Goal: Task Accomplishment & Management: Complete application form

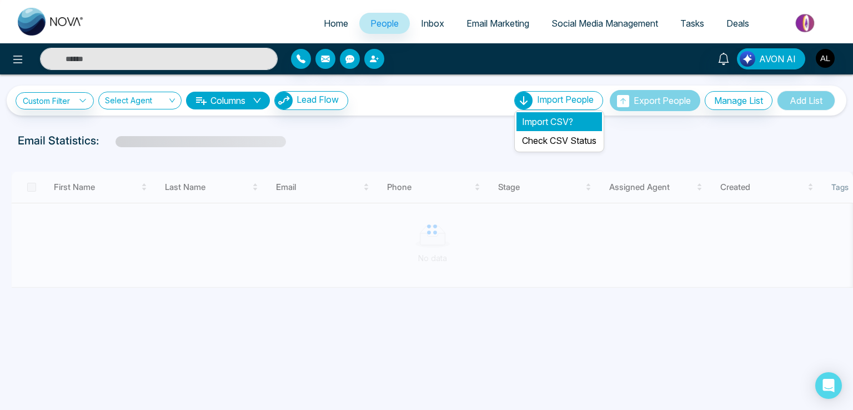
click at [543, 123] on li "Import CSV?" at bounding box center [560, 121] width 86 height 19
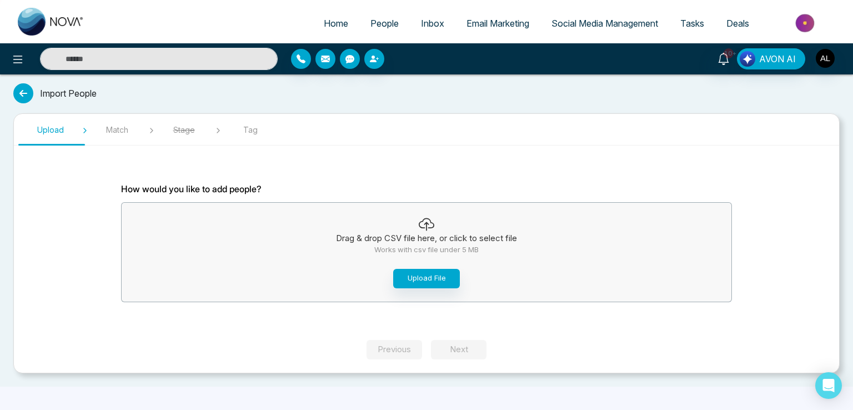
click at [381, 27] on span "People" at bounding box center [385, 23] width 28 height 11
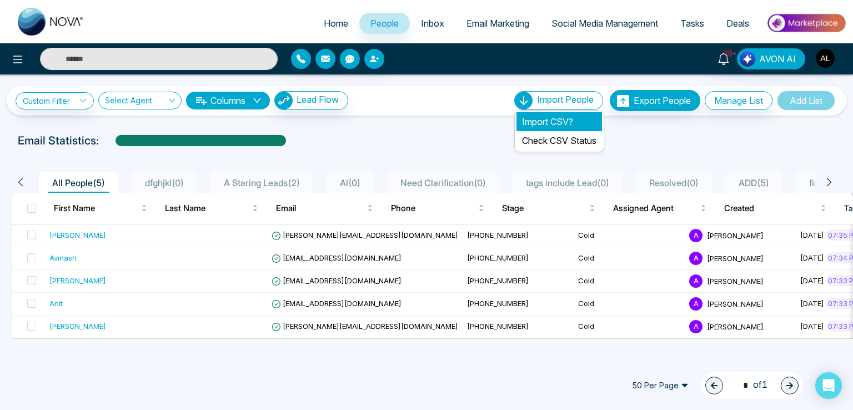
click at [545, 114] on li "Import CSV?" at bounding box center [560, 121] width 86 height 19
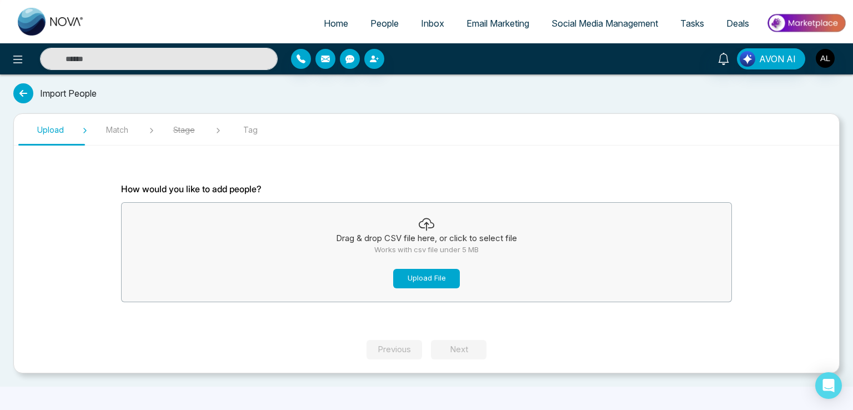
click at [416, 279] on button "Upload File" at bounding box center [426, 278] width 67 height 19
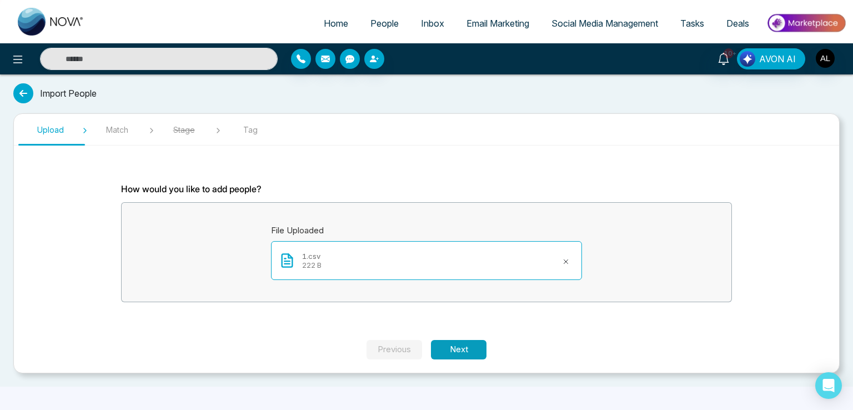
click at [465, 350] on button "Next" at bounding box center [459, 349] width 56 height 19
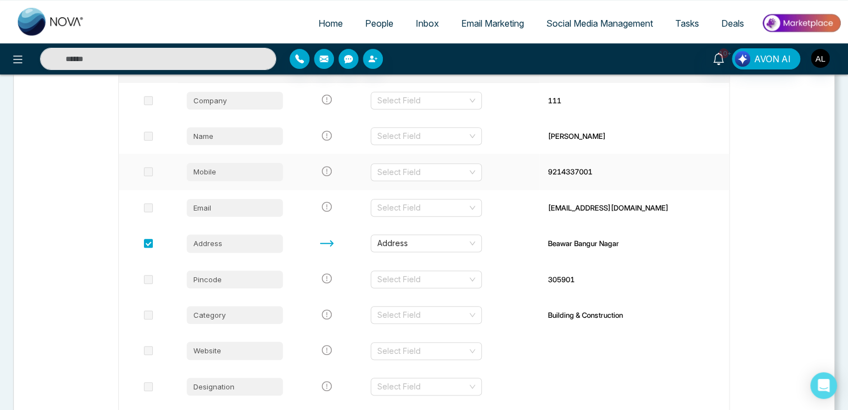
scroll to position [167, 0]
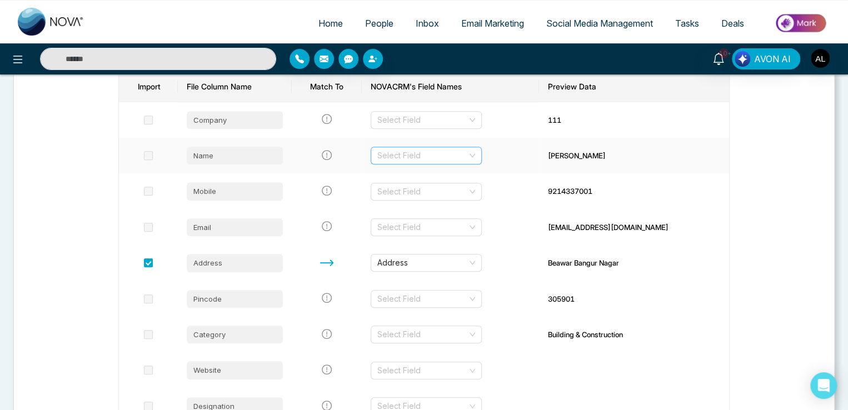
click at [416, 157] on input "search" at bounding box center [422, 155] width 90 height 17
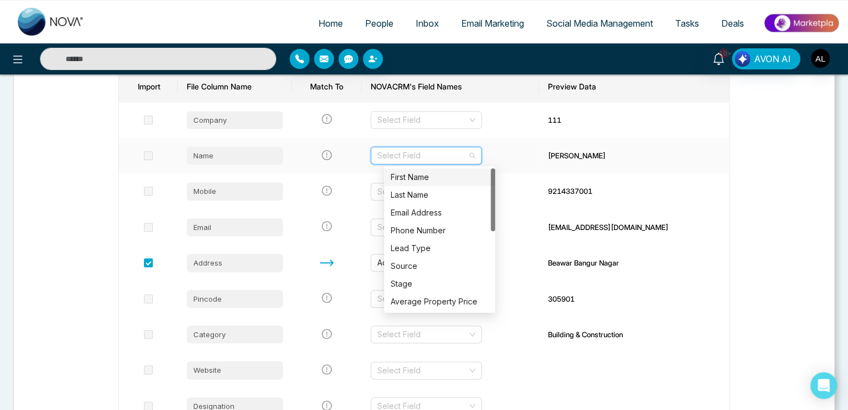
click at [411, 176] on div "First Name" at bounding box center [440, 177] width 98 height 12
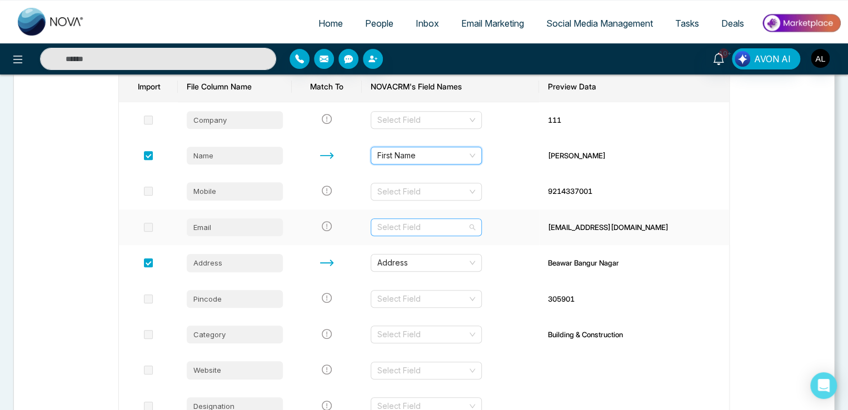
click at [415, 226] on input "search" at bounding box center [422, 227] width 90 height 17
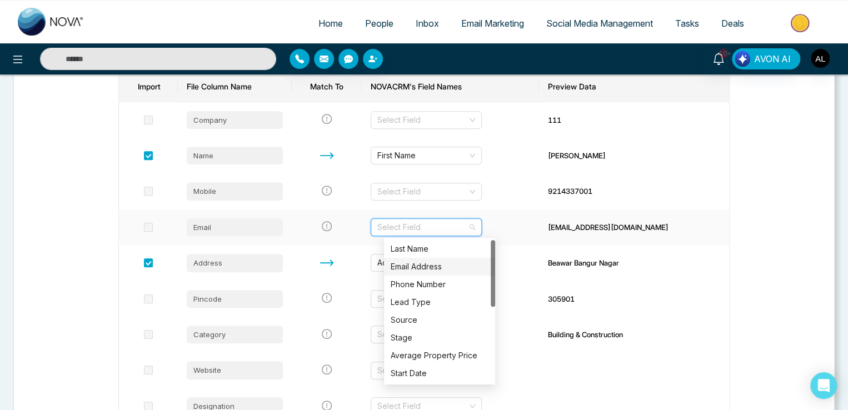
click at [408, 269] on div "Email Address" at bounding box center [440, 267] width 98 height 12
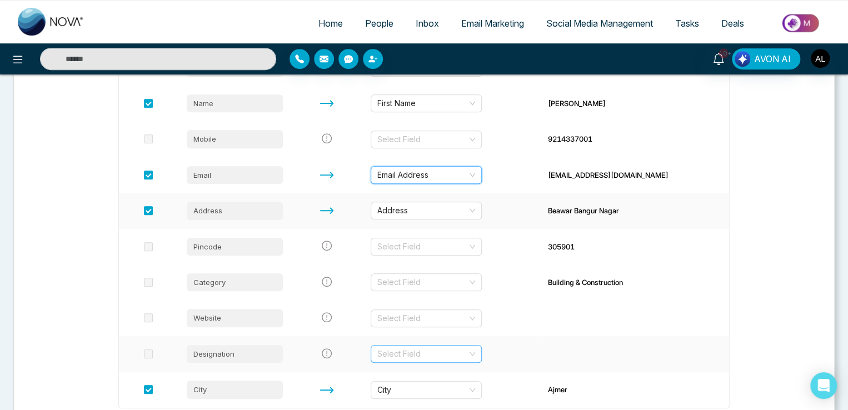
scroll to position [304, 0]
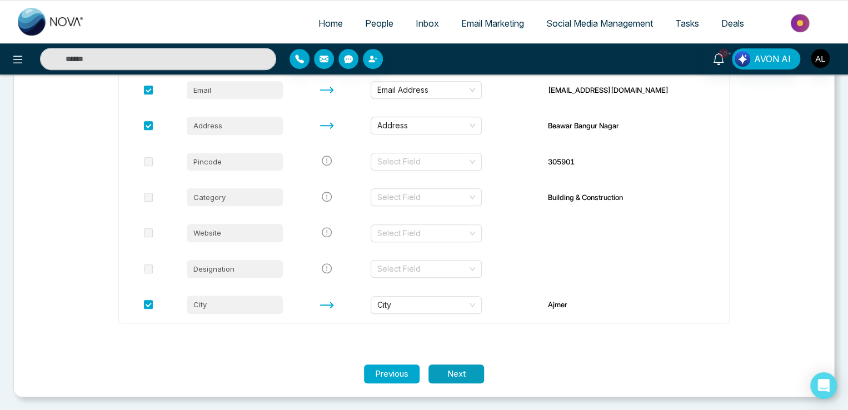
click at [464, 376] on button "Next" at bounding box center [456, 374] width 56 height 19
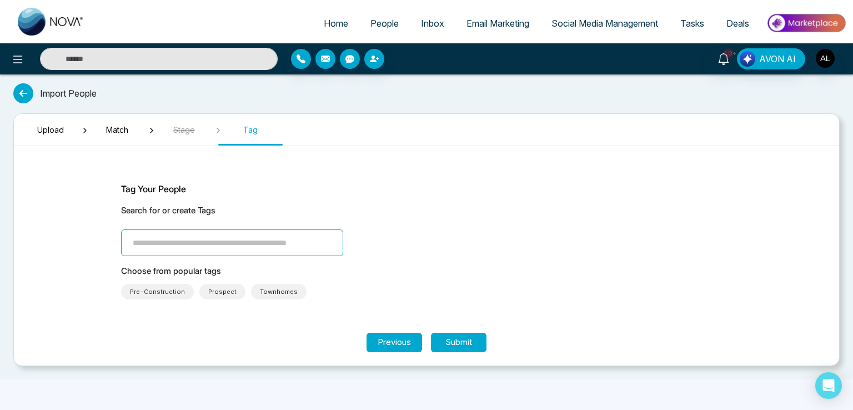
click at [169, 246] on input "search" at bounding box center [232, 242] width 222 height 27
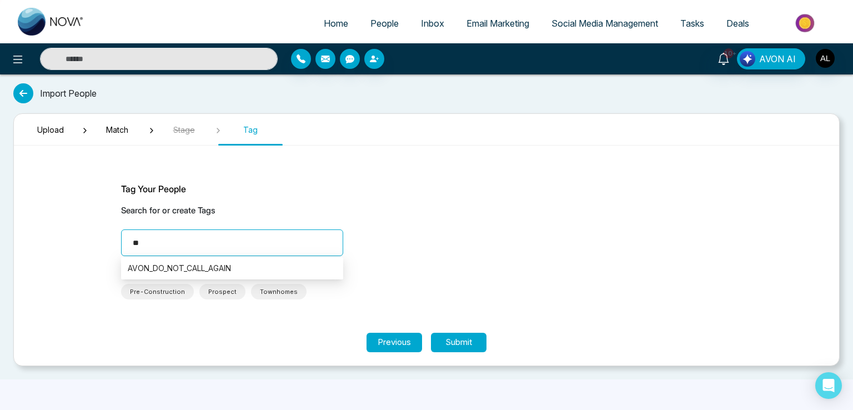
type input "***"
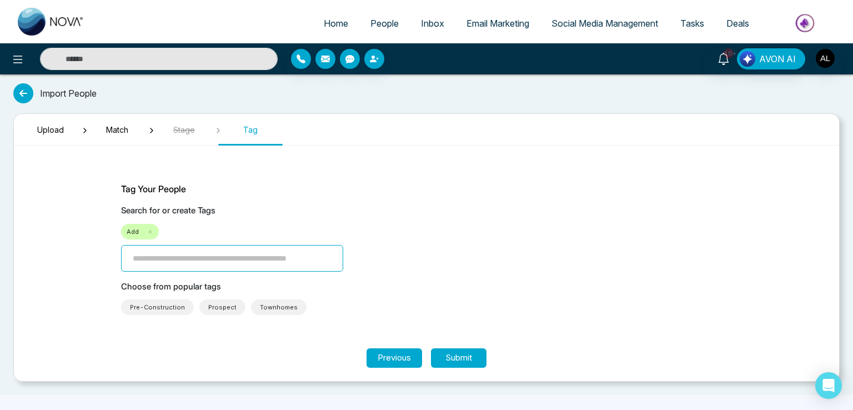
click at [107, 338] on section "Tag Your People Search for or create Tags Add Choose from popular tags Pre-Cons…" at bounding box center [426, 251] width 667 height 194
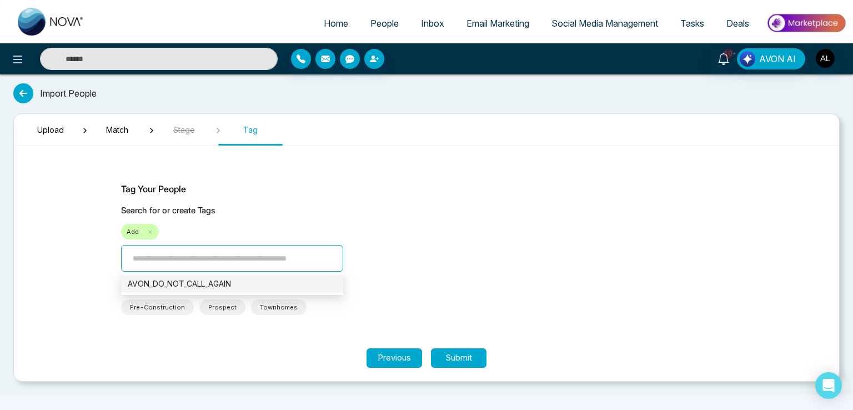
drag, startPoint x: 134, startPoint y: 258, endPoint x: 303, endPoint y: 258, distance: 169.5
click at [303, 258] on input "search" at bounding box center [232, 258] width 222 height 27
click at [147, 257] on input "search" at bounding box center [232, 258] width 222 height 27
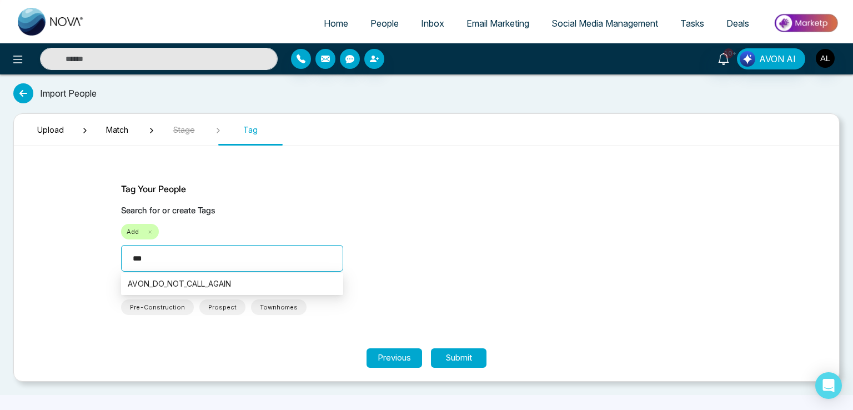
type input "****"
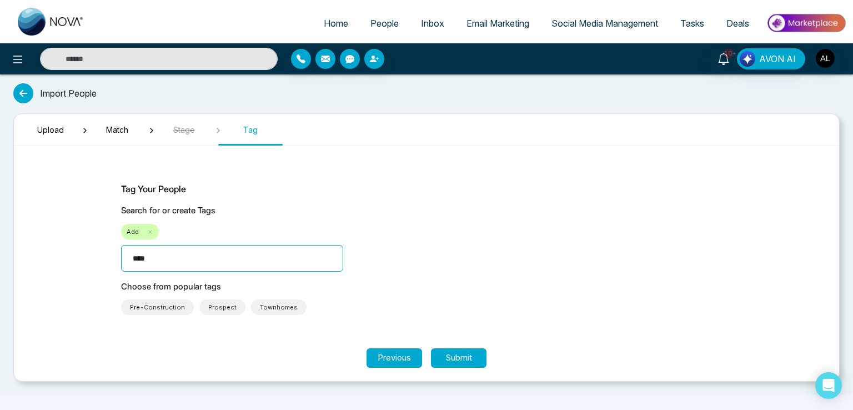
drag, startPoint x: 160, startPoint y: 259, endPoint x: 116, endPoint y: 267, distance: 45.0
click at [116, 267] on section "Tag Your People Search for or create Tags Add sdsd **** Choose from popular tag…" at bounding box center [426, 251] width 667 height 194
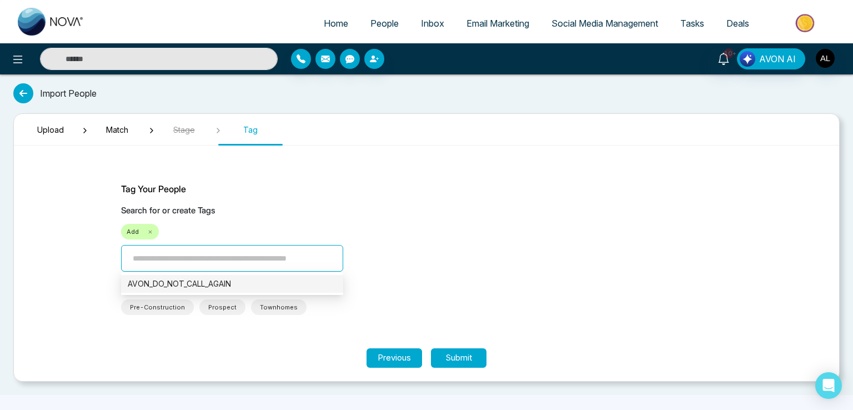
click at [149, 227] on span at bounding box center [150, 231] width 6 height 11
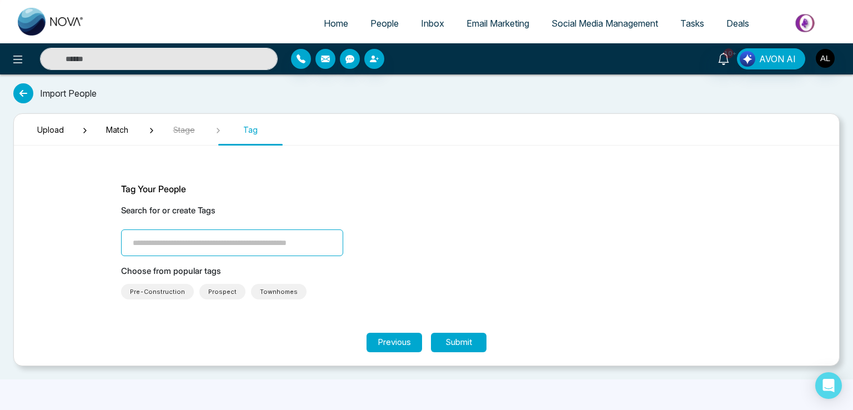
click at [182, 239] on input "search" at bounding box center [232, 242] width 222 height 27
type input "*"
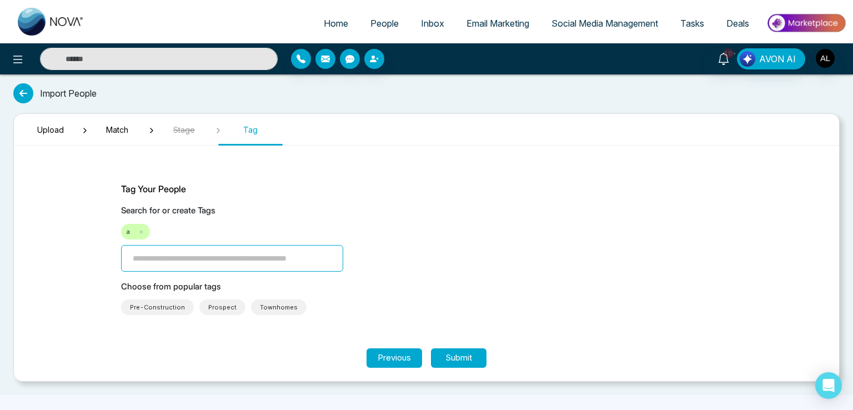
click at [376, 23] on span "People" at bounding box center [385, 23] width 28 height 11
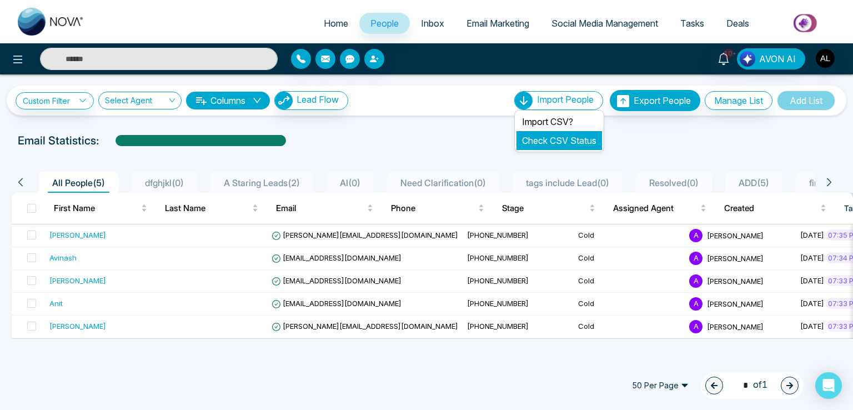
click at [545, 141] on link "Check CSV Status" at bounding box center [559, 140] width 74 height 11
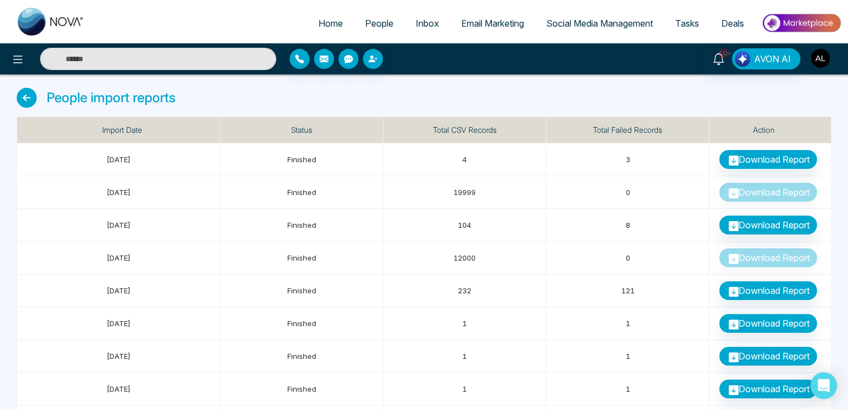
click at [825, 54] on img "button" at bounding box center [820, 58] width 19 height 19
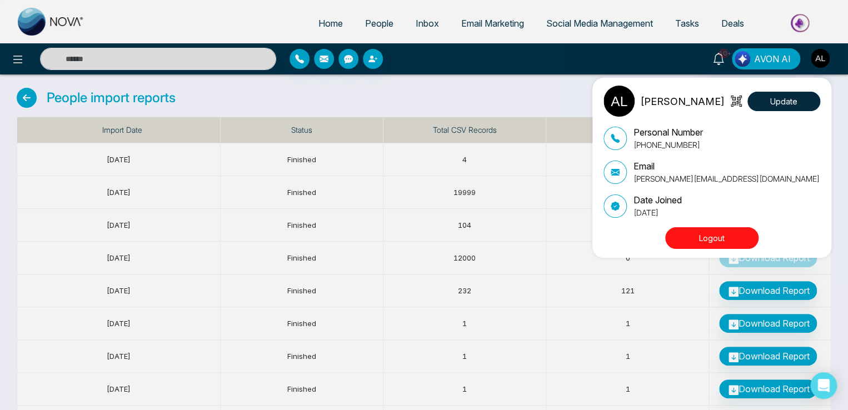
click at [448, 89] on div "ADMIN [PERSON_NAME] Update Personal Number [PHONE_NUMBER] Email [PERSON_NAME][E…" at bounding box center [424, 205] width 848 height 410
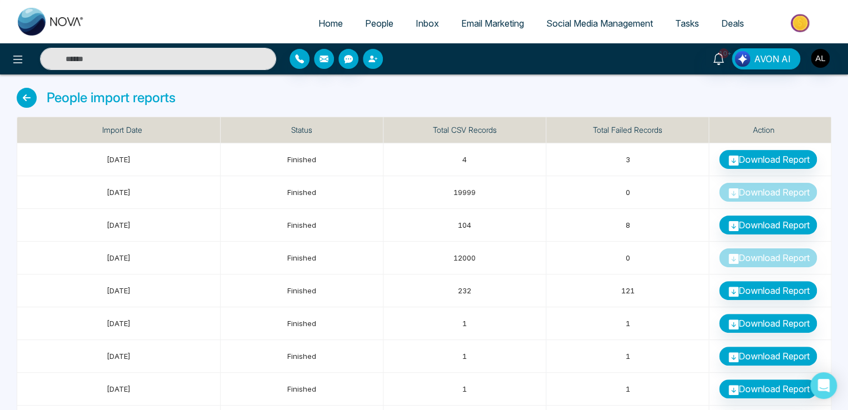
click at [381, 56] on button "button" at bounding box center [373, 59] width 20 height 20
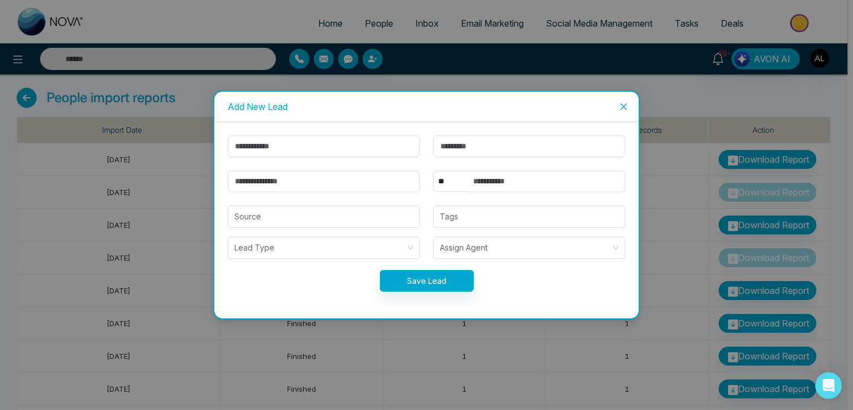
click at [373, 36] on div "Add New Lead ** **** *** *** *** **** *** Source Tags Lead Type Assign Agent Sa…" at bounding box center [426, 205] width 853 height 410
click at [372, 24] on div "Add New Lead ** **** *** *** *** **** *** Source Tags Lead Type Assign Agent Sa…" at bounding box center [426, 205] width 853 height 410
click at [618, 103] on span "Close" at bounding box center [624, 107] width 30 height 30
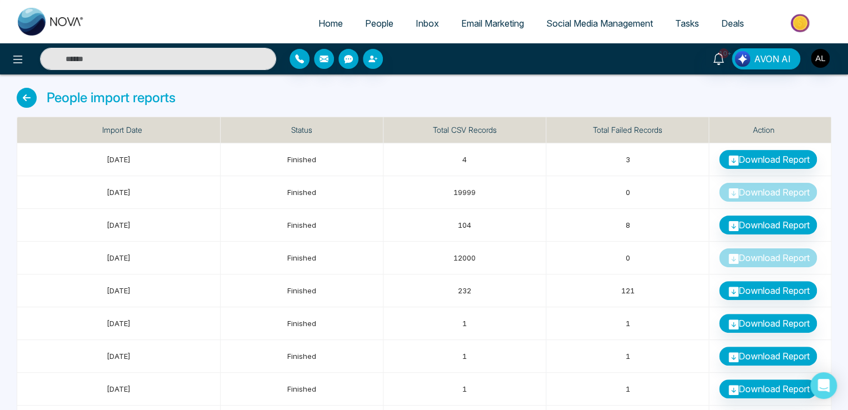
click at [365, 22] on span "People" at bounding box center [379, 23] width 28 height 11
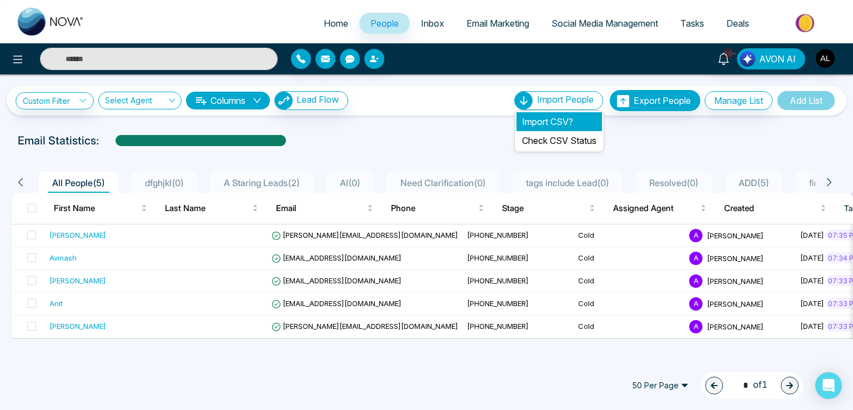
click at [541, 117] on li "Import CSV?" at bounding box center [560, 121] width 86 height 19
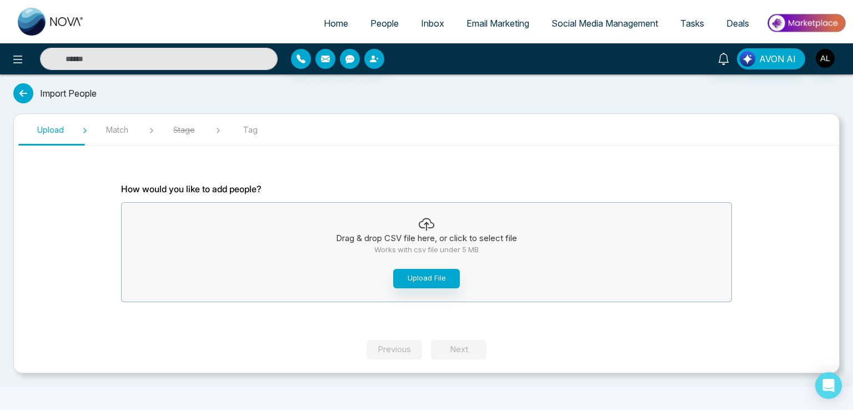
click at [434, 279] on div "Home People Inbox Email Marketing Social Media Management Tasks Deals AVON AI I…" at bounding box center [426, 205] width 853 height 410
click at [434, 279] on button "Upload File" at bounding box center [426, 278] width 67 height 19
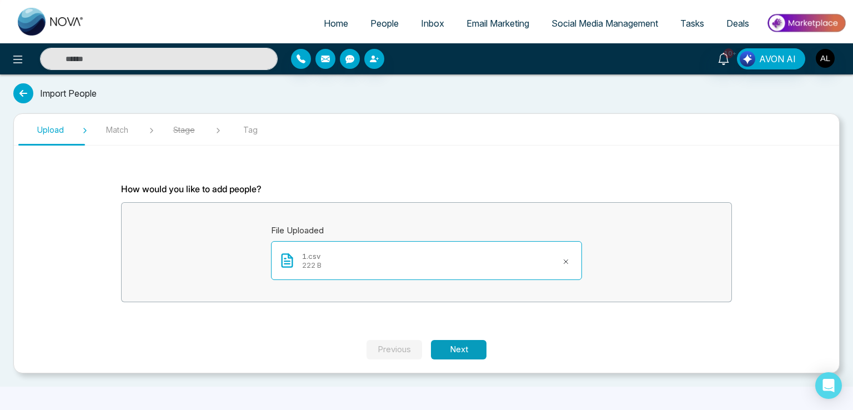
click at [453, 345] on button "Next" at bounding box center [459, 349] width 56 height 19
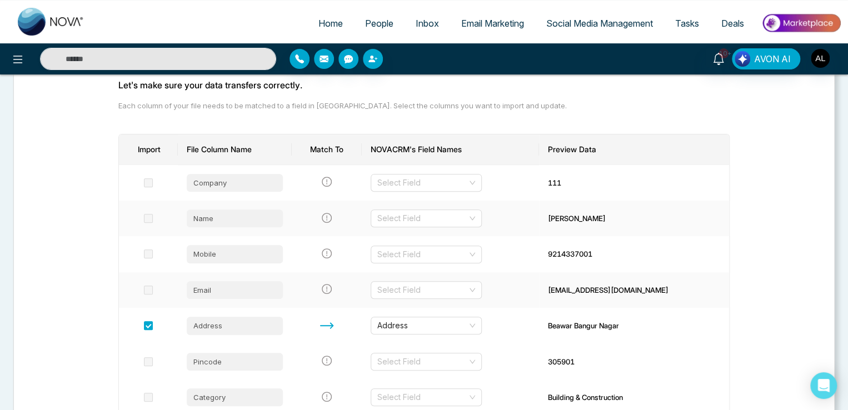
scroll to position [111, 0]
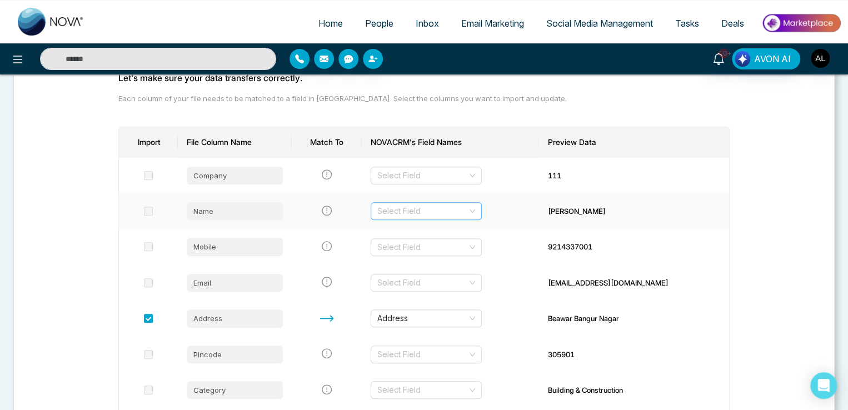
click at [396, 209] on input "search" at bounding box center [422, 211] width 90 height 17
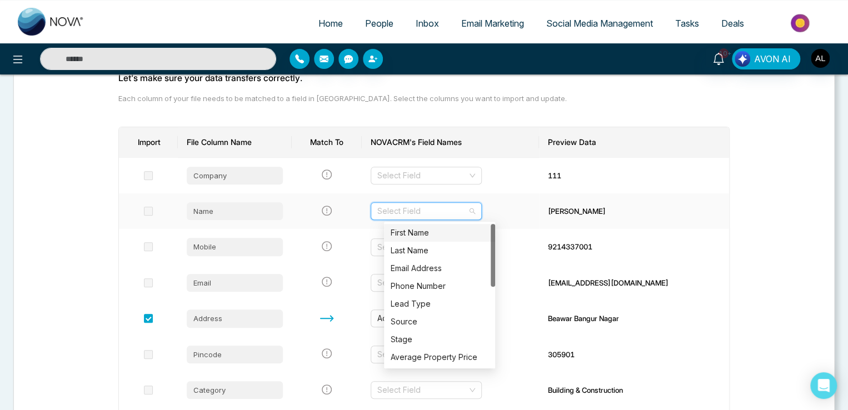
click at [407, 233] on div "First Name" at bounding box center [440, 233] width 98 height 12
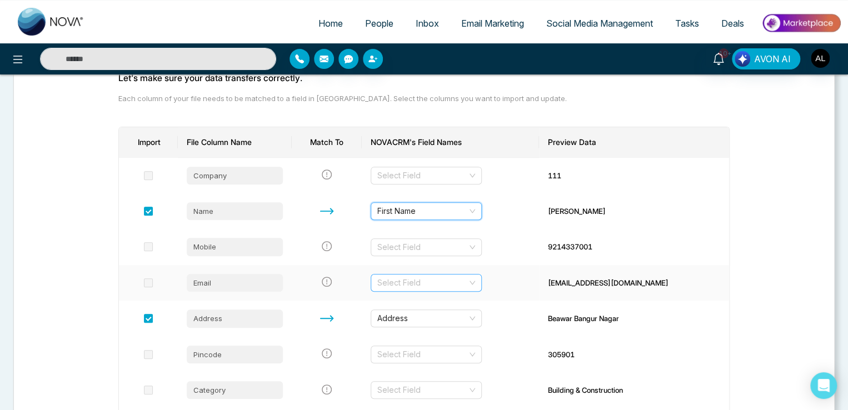
click at [422, 284] on input "search" at bounding box center [422, 282] width 90 height 17
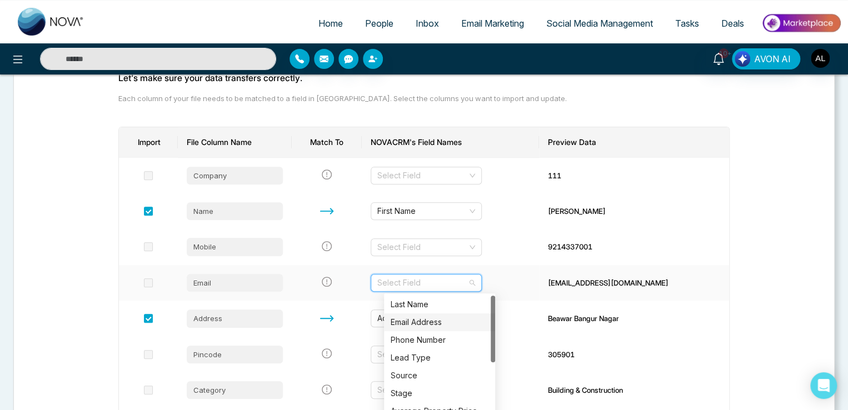
click at [412, 315] on div "Email Address" at bounding box center [439, 322] width 111 height 18
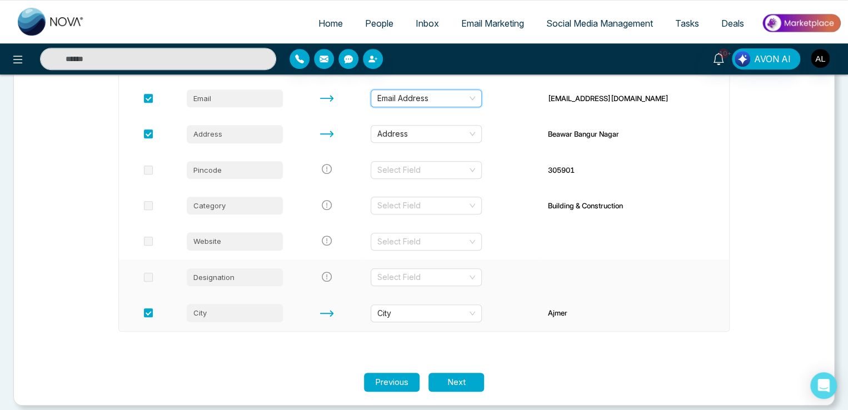
scroll to position [304, 0]
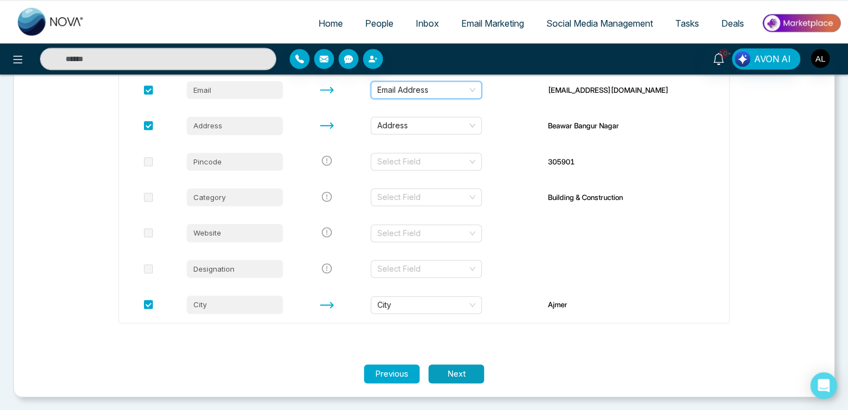
click at [440, 365] on button "Next" at bounding box center [456, 374] width 56 height 19
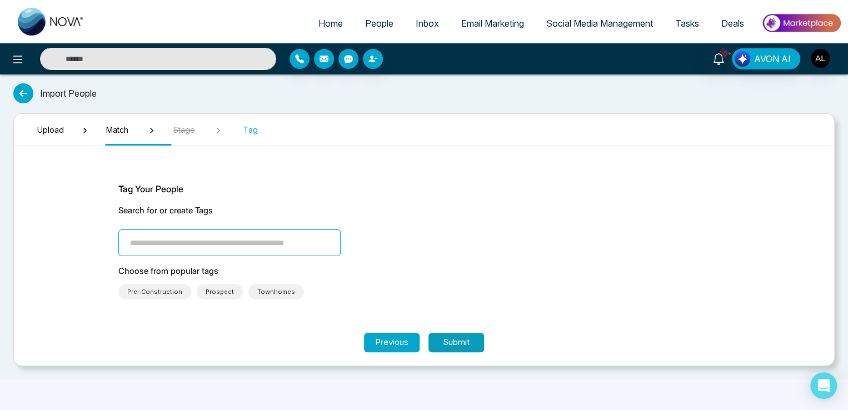
scroll to position [0, 0]
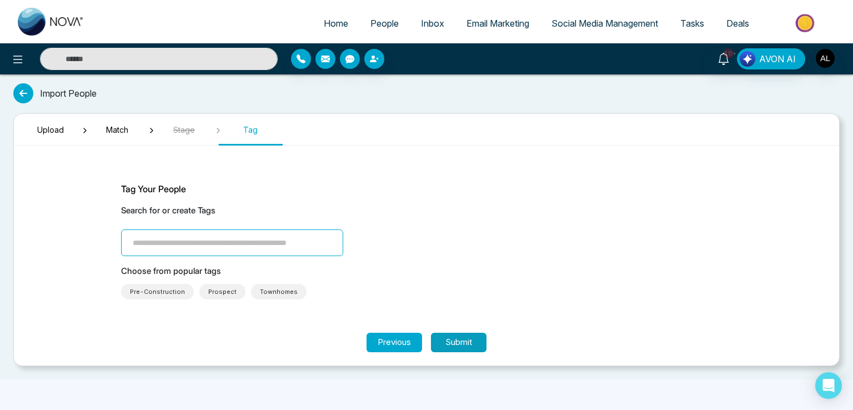
click at [457, 345] on button "Submit" at bounding box center [459, 342] width 56 height 19
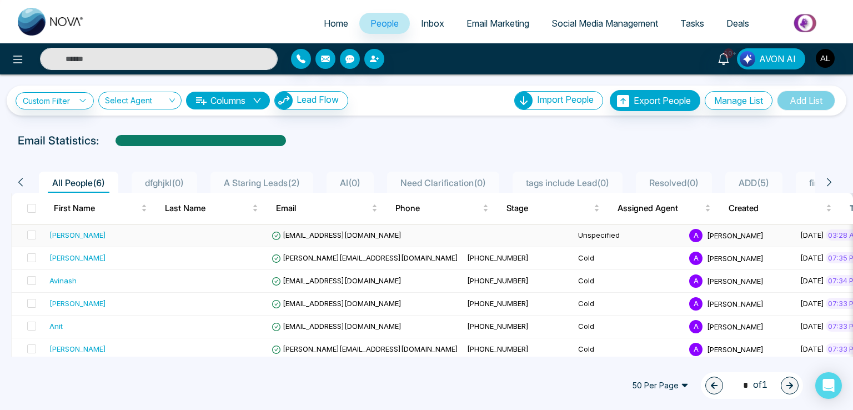
click at [307, 232] on span "[EMAIL_ADDRESS][DOMAIN_NAME]" at bounding box center [337, 235] width 130 height 9
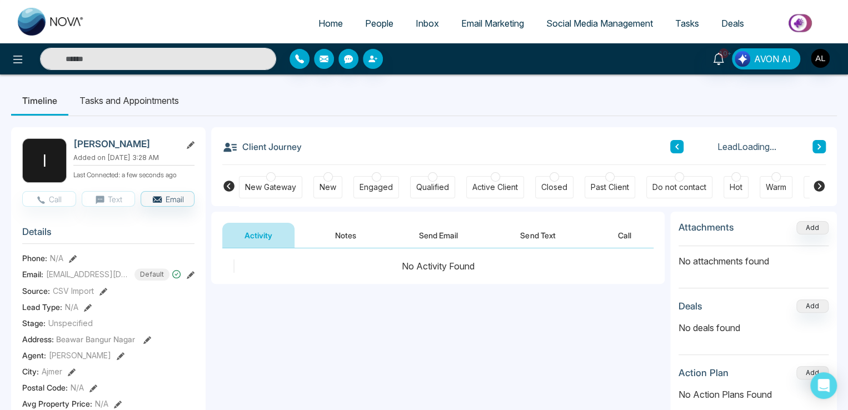
click at [819, 145] on icon at bounding box center [818, 147] width 3 height 6
click at [73, 259] on button at bounding box center [73, 258] width 8 height 12
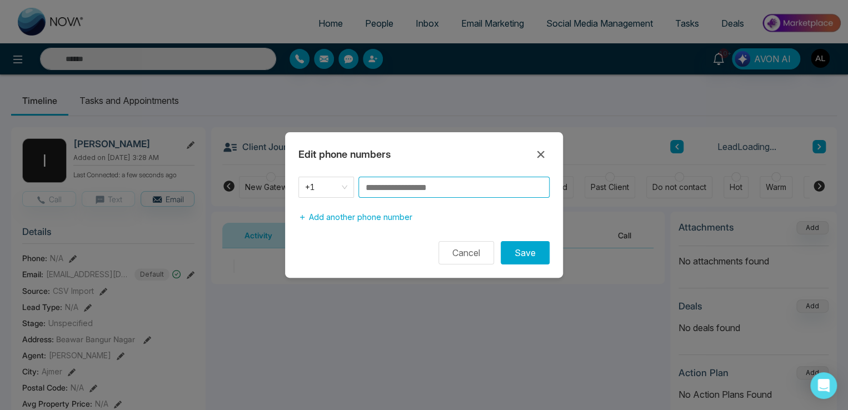
click at [380, 194] on input at bounding box center [453, 187] width 191 height 21
click at [309, 190] on span "+1" at bounding box center [326, 187] width 42 height 16
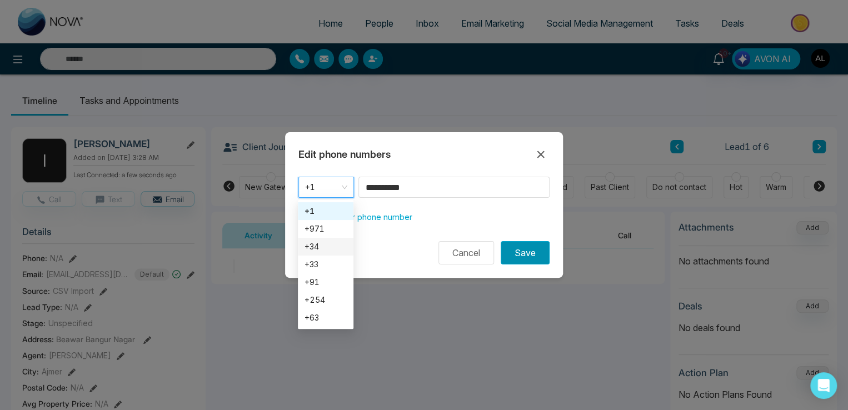
click at [528, 255] on button "Save" at bounding box center [525, 252] width 49 height 23
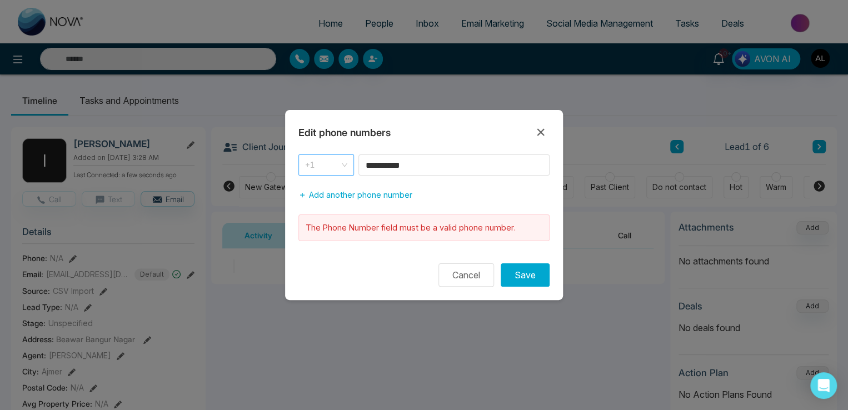
click at [326, 165] on span "+1" at bounding box center [326, 165] width 42 height 16
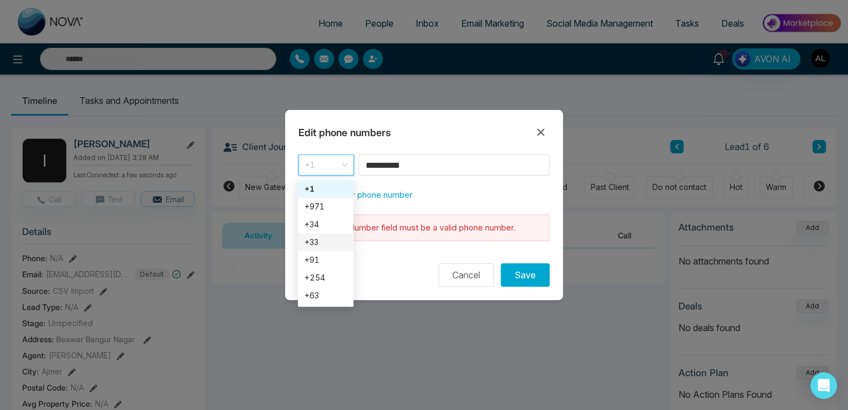
click at [314, 239] on div "+33" at bounding box center [326, 242] width 42 height 12
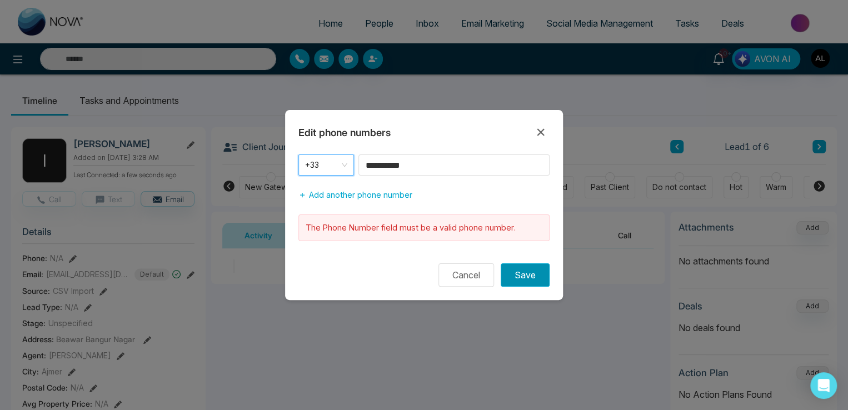
click at [513, 276] on button "Save" at bounding box center [525, 274] width 49 height 23
click at [339, 167] on span "+33" at bounding box center [326, 165] width 42 height 16
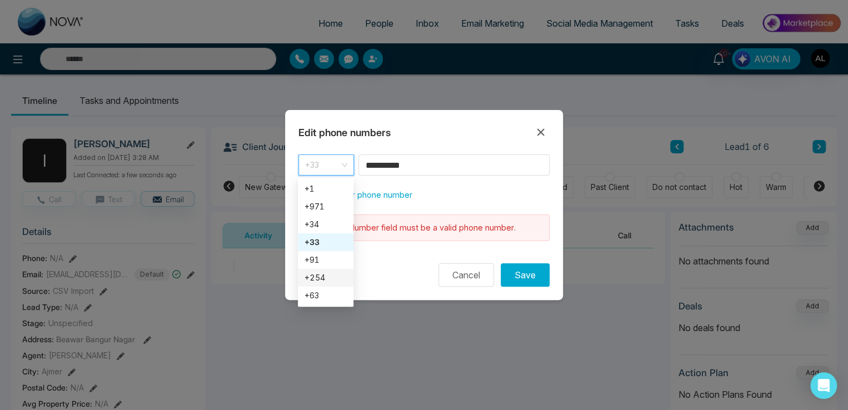
click at [329, 276] on div "+254" at bounding box center [326, 278] width 42 height 12
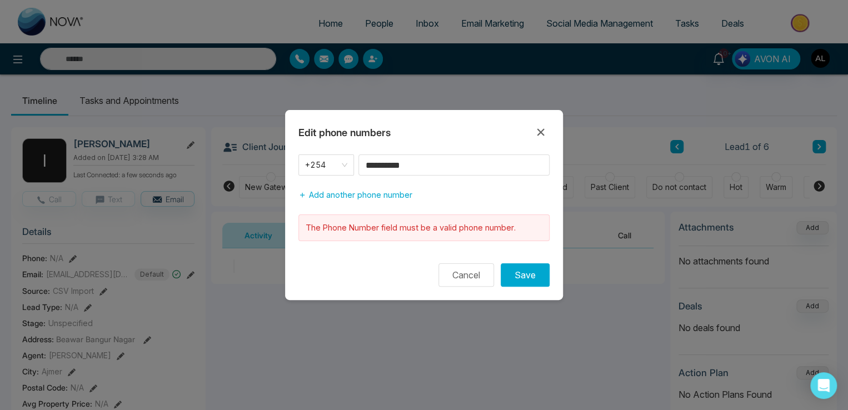
click at [565, 285] on div "**********" at bounding box center [424, 205] width 848 height 410
click at [537, 278] on button "Save" at bounding box center [525, 274] width 49 height 23
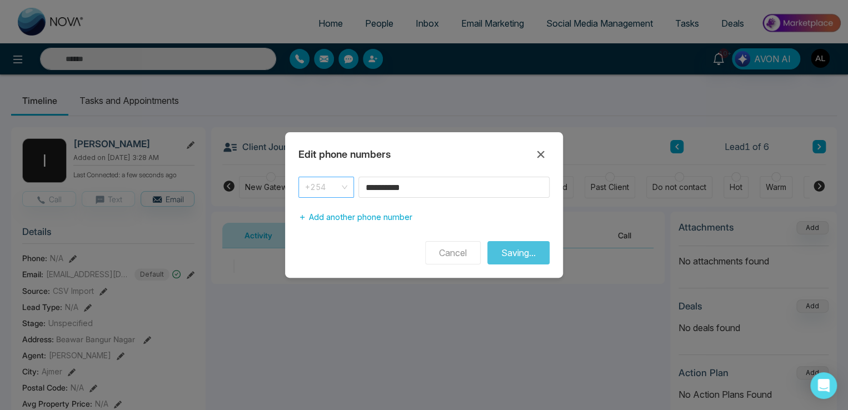
click at [325, 184] on span "+254" at bounding box center [326, 187] width 42 height 16
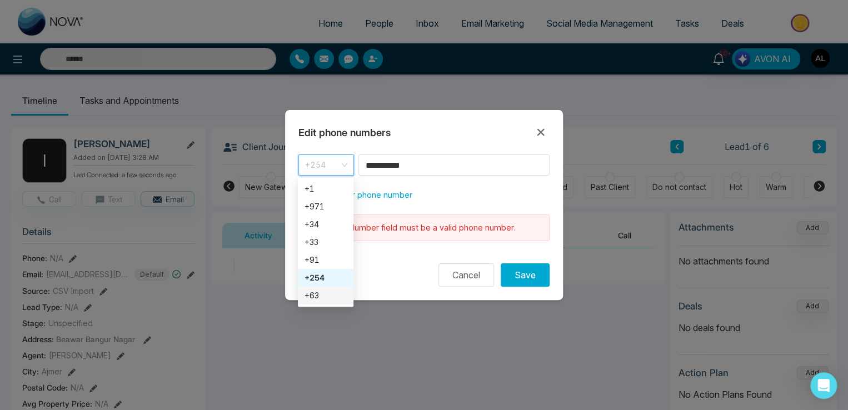
click at [323, 292] on div "+63" at bounding box center [326, 295] width 42 height 12
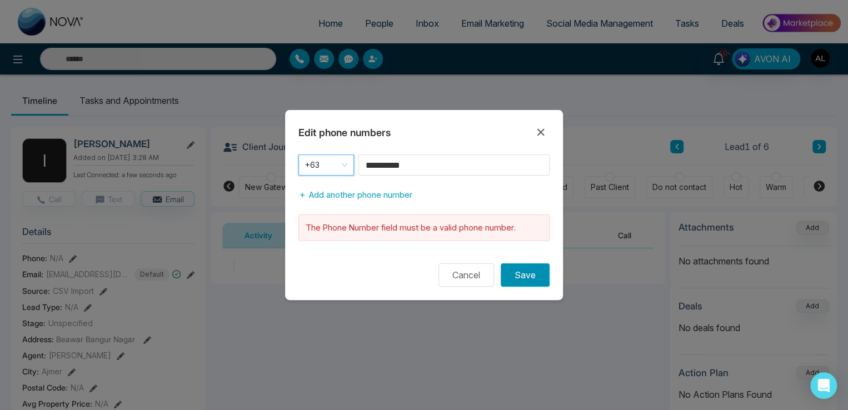
click at [531, 271] on button "Save" at bounding box center [525, 274] width 49 height 23
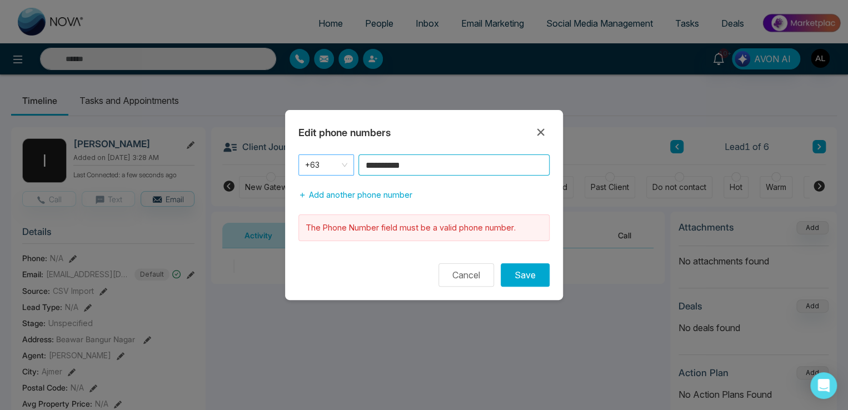
drag, startPoint x: 429, startPoint y: 163, endPoint x: 310, endPoint y: 163, distance: 118.9
click at [310, 163] on div "**********" at bounding box center [423, 164] width 251 height 21
type input "**********"
click at [331, 157] on input "search" at bounding box center [322, 163] width 34 height 17
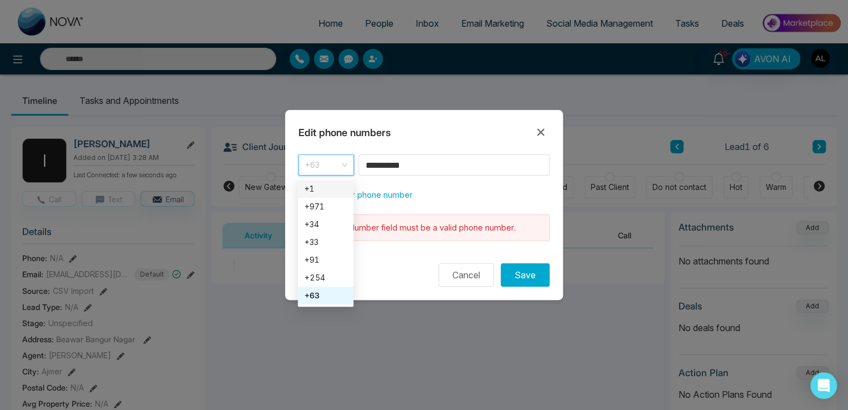
click at [326, 189] on div "+1" at bounding box center [326, 189] width 42 height 12
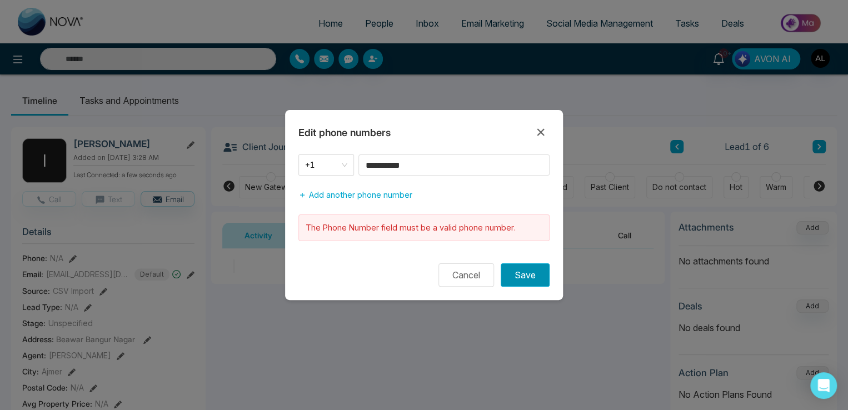
click at [517, 266] on button "Save" at bounding box center [525, 274] width 49 height 23
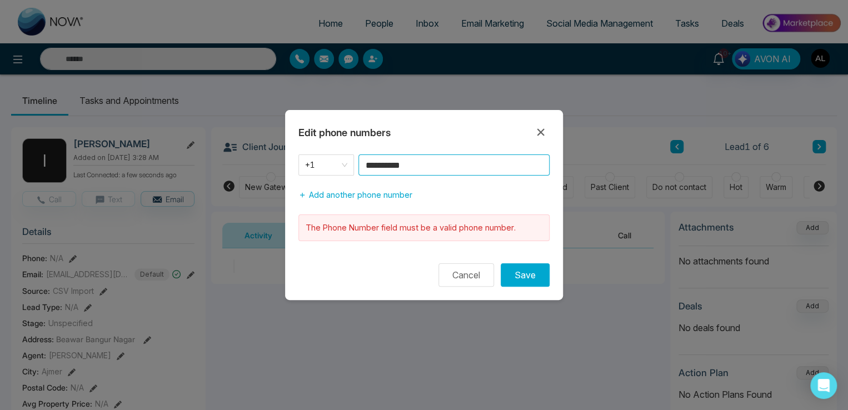
drag, startPoint x: 433, startPoint y: 164, endPoint x: 288, endPoint y: 162, distance: 145.0
click at [288, 162] on div "**********" at bounding box center [424, 201] width 278 height 95
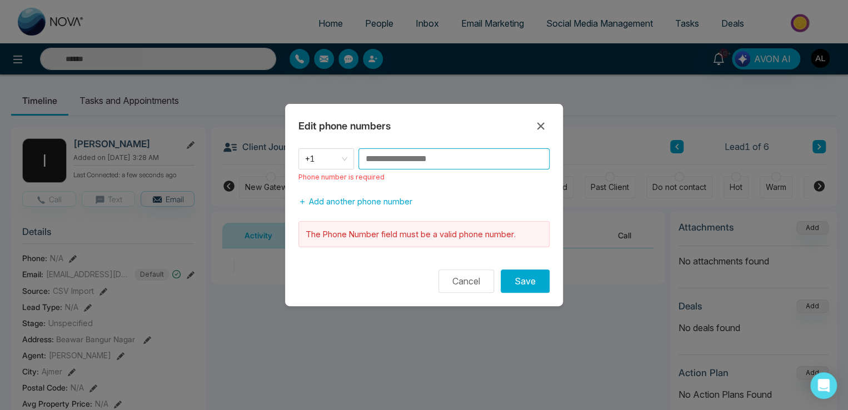
click at [393, 159] on input at bounding box center [453, 158] width 191 height 21
type input "**********"
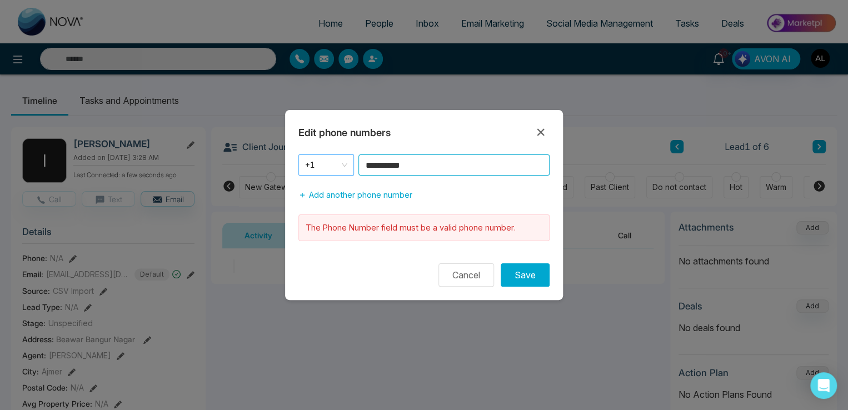
drag, startPoint x: 438, startPoint y: 164, endPoint x: 307, endPoint y: 161, distance: 131.2
click at [307, 161] on div "**********" at bounding box center [423, 164] width 251 height 21
click at [323, 171] on span "+1" at bounding box center [326, 165] width 42 height 16
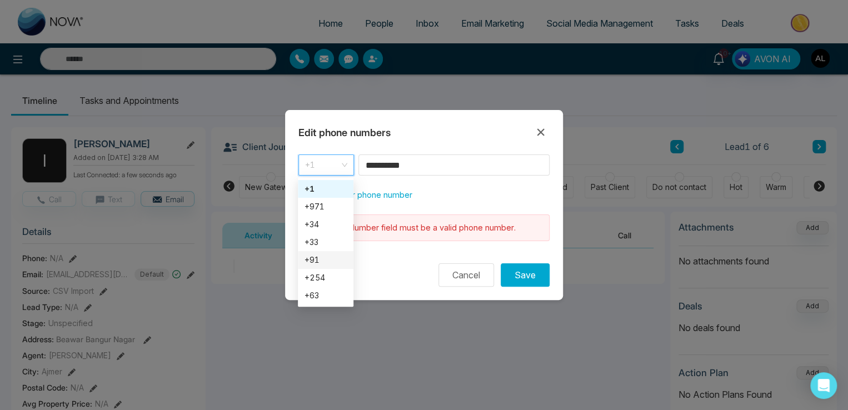
click at [317, 253] on div "+91" at bounding box center [326, 260] width 56 height 18
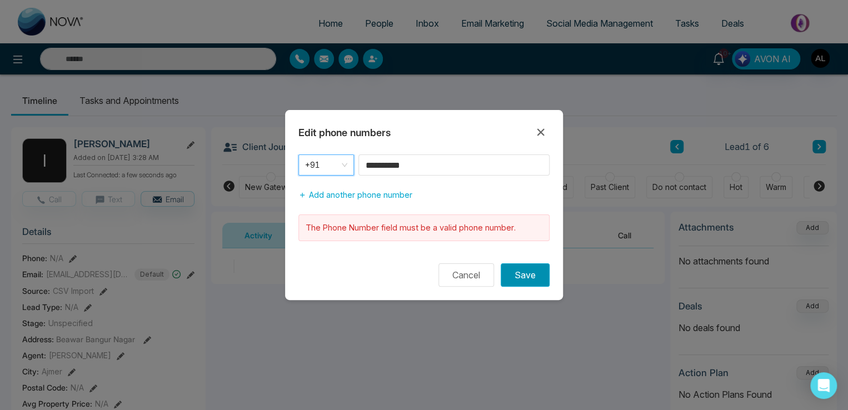
click at [522, 277] on button "Save" at bounding box center [525, 274] width 49 height 23
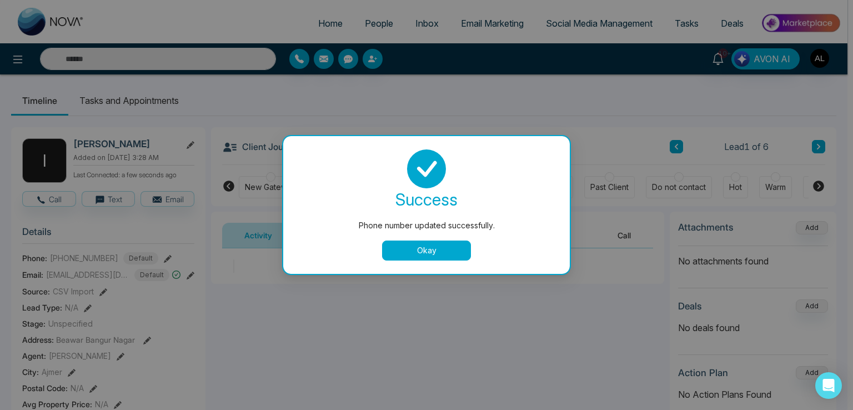
click at [462, 243] on button "Okay" at bounding box center [426, 251] width 89 height 20
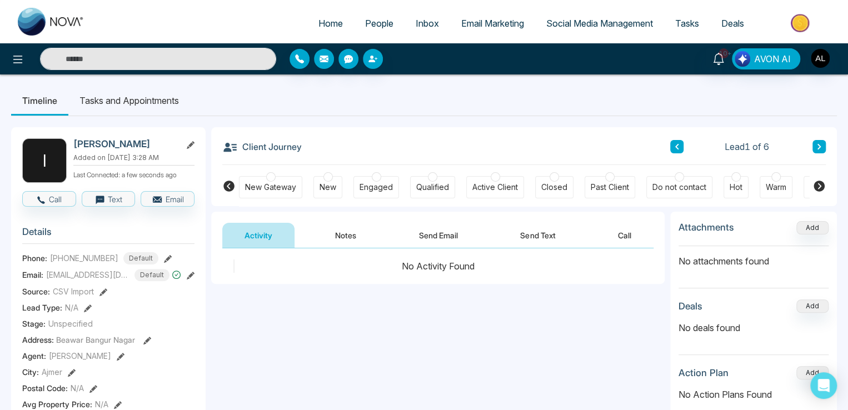
click at [164, 263] on icon at bounding box center [168, 259] width 8 height 8
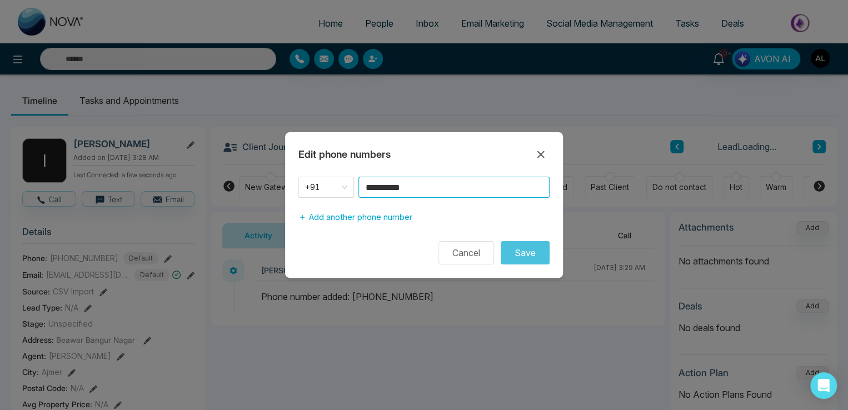
drag, startPoint x: 427, startPoint y: 183, endPoint x: 369, endPoint y: 183, distance: 58.3
click at [369, 183] on input "**********" at bounding box center [453, 187] width 191 height 21
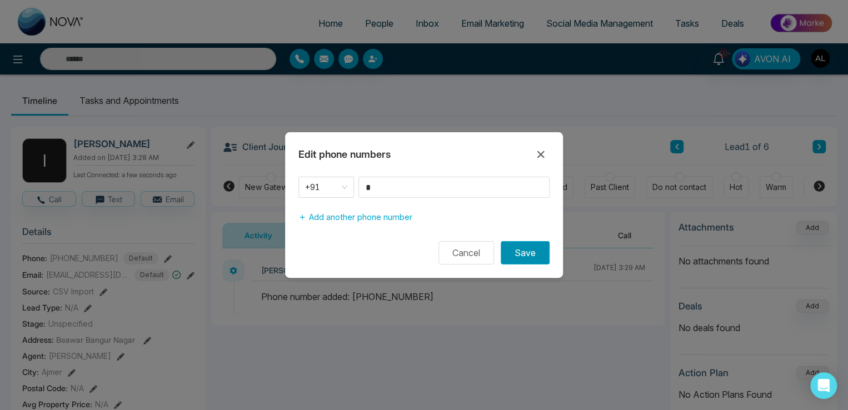
click at [525, 248] on button "Save" at bounding box center [525, 252] width 49 height 23
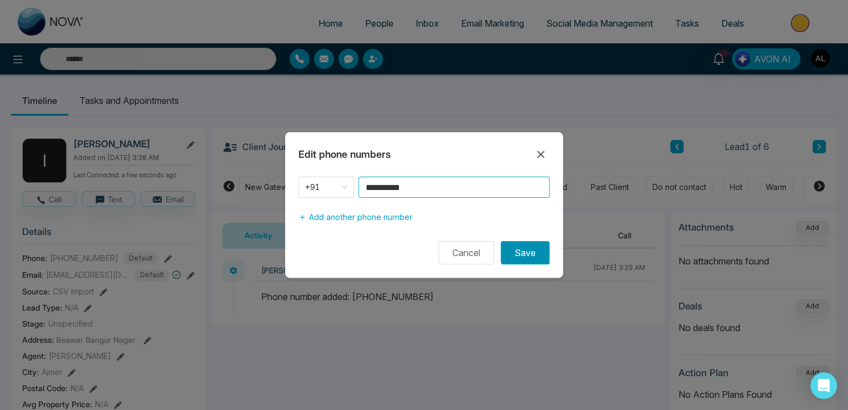
type input "**********"
click at [522, 249] on button "Save" at bounding box center [525, 252] width 49 height 23
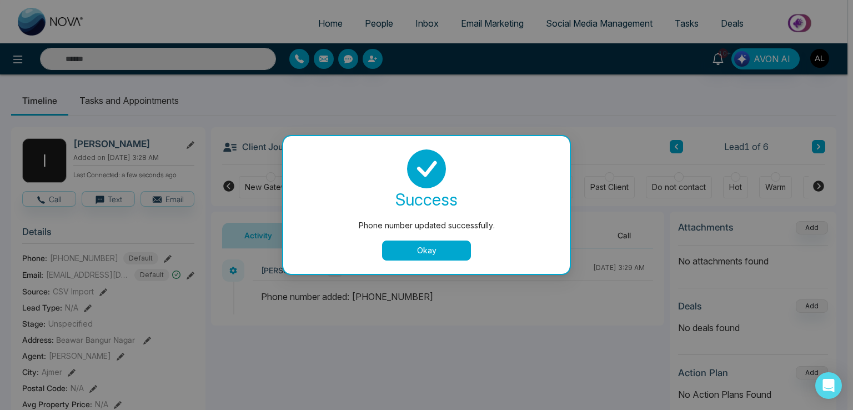
click at [412, 256] on button "Okay" at bounding box center [426, 251] width 89 height 20
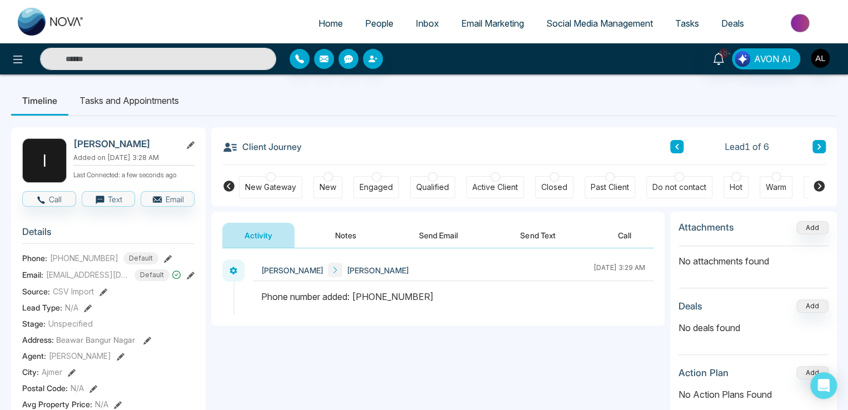
click at [822, 141] on button at bounding box center [818, 146] width 13 height 13
click at [168, 262] on div "Phone: [PHONE_NUMBER] Default" at bounding box center [108, 258] width 172 height 12
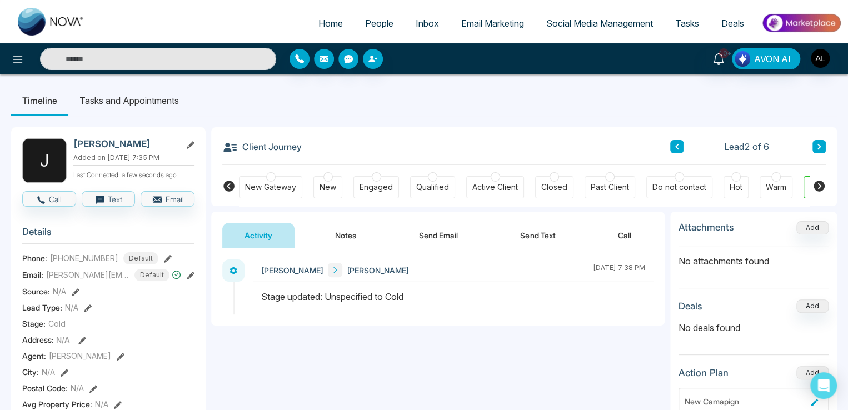
click at [166, 262] on icon at bounding box center [168, 259] width 8 height 8
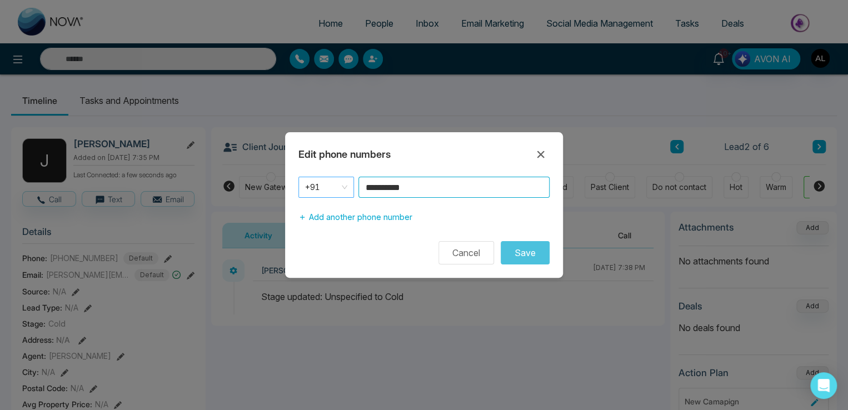
drag, startPoint x: 427, startPoint y: 187, endPoint x: 337, endPoint y: 191, distance: 90.6
click at [337, 191] on div "**********" at bounding box center [423, 187] width 251 height 21
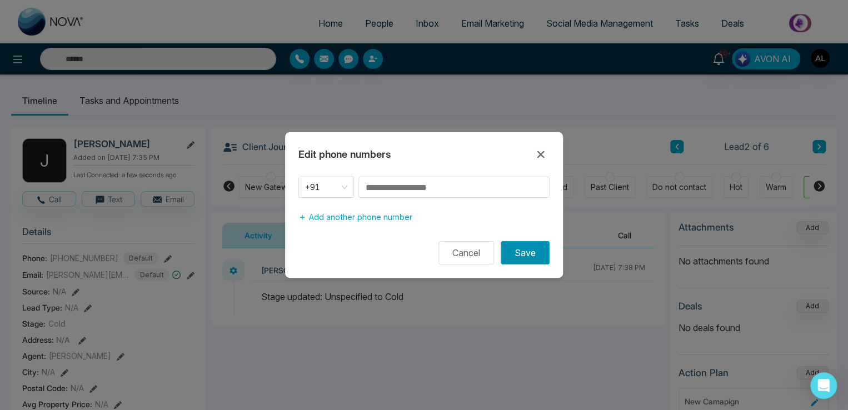
click at [526, 252] on button "Save" at bounding box center [525, 252] width 49 height 23
